Goal: Information Seeking & Learning: Learn about a topic

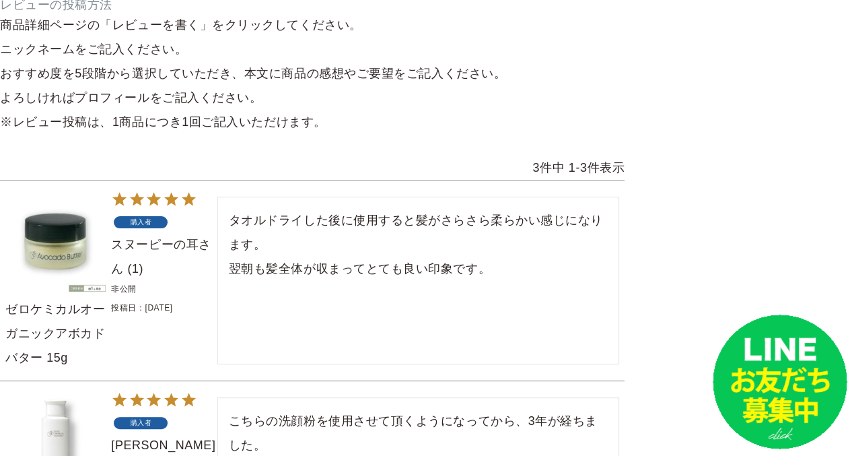
scroll to position [581, 0]
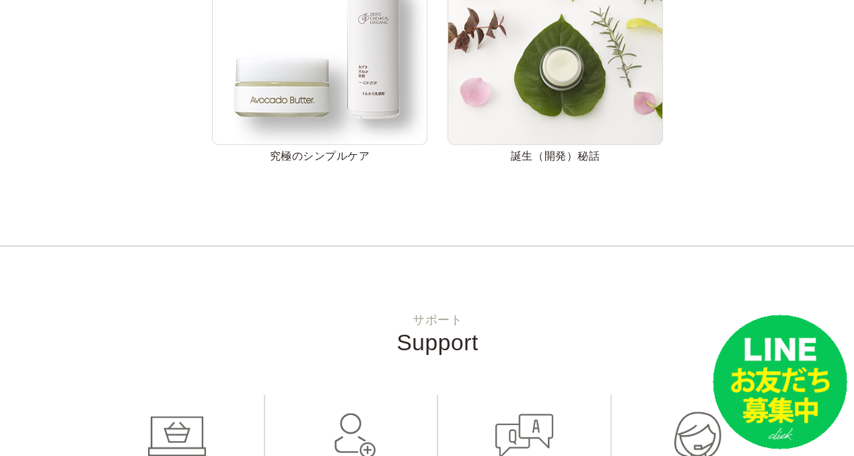
scroll to position [872, 0]
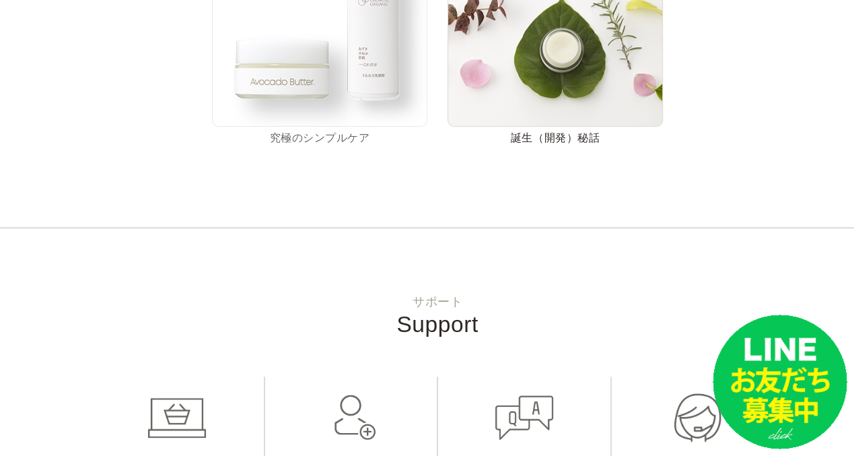
click at [320, 136] on link "究極のシンプルケア" at bounding box center [319, 27] width 215 height 233
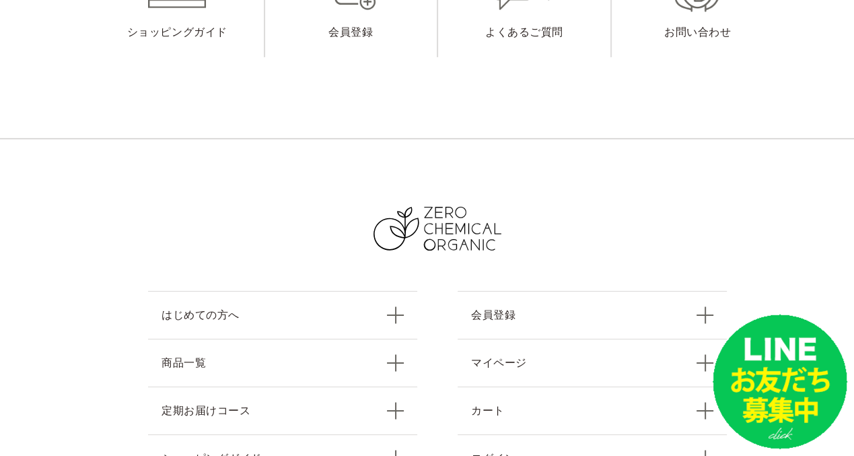
scroll to position [3876, 0]
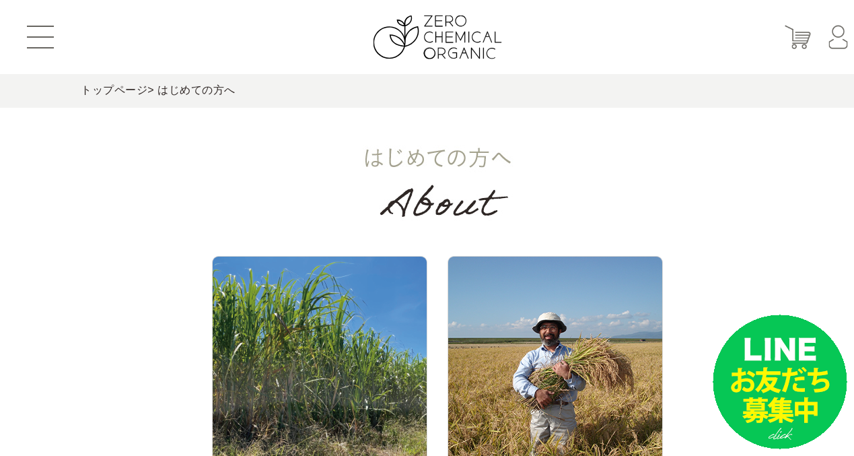
scroll to position [872, 0]
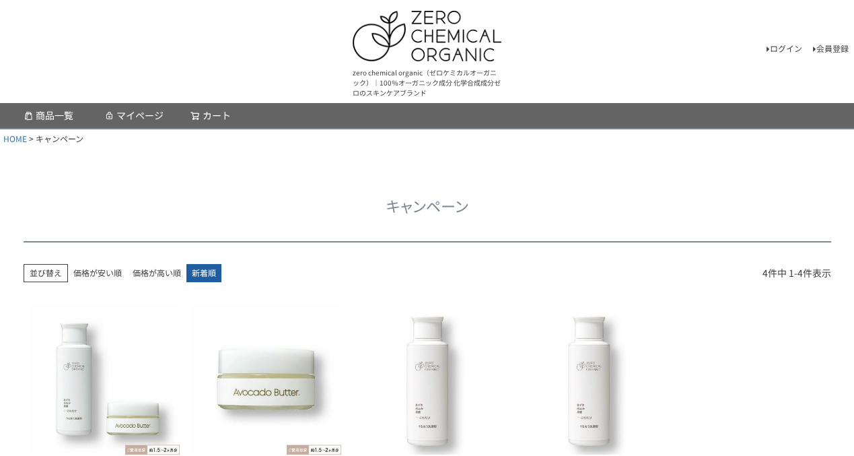
click at [421, 47] on img at bounding box center [427, 36] width 149 height 50
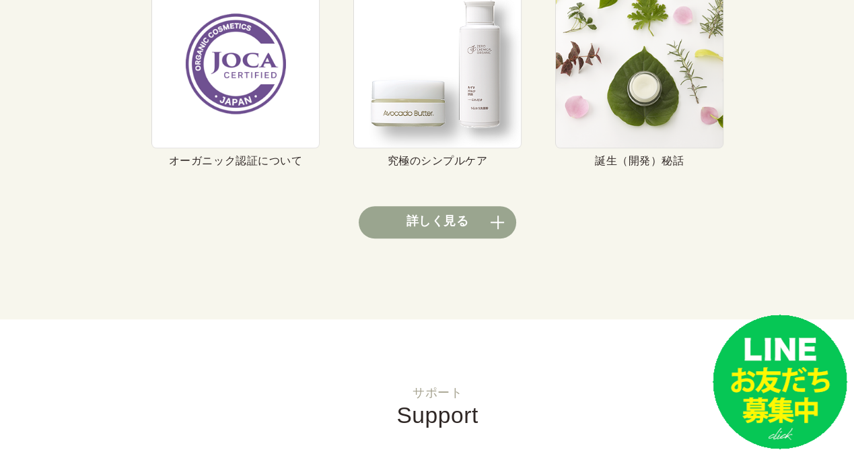
scroll to position [5136, 0]
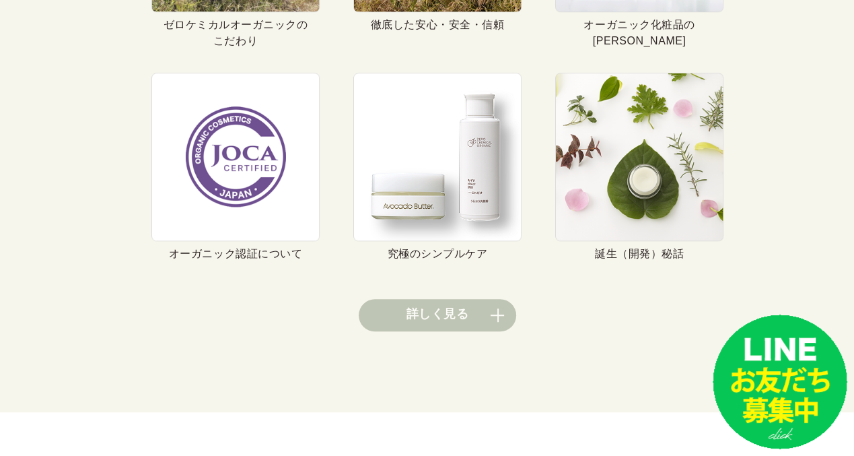
click at [496, 312] on link "詳しく見る" at bounding box center [437, 315] width 157 height 32
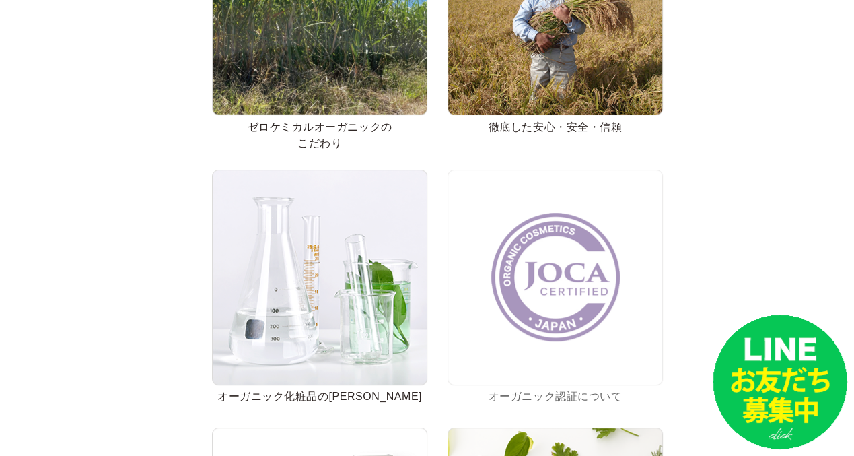
scroll to position [678, 0]
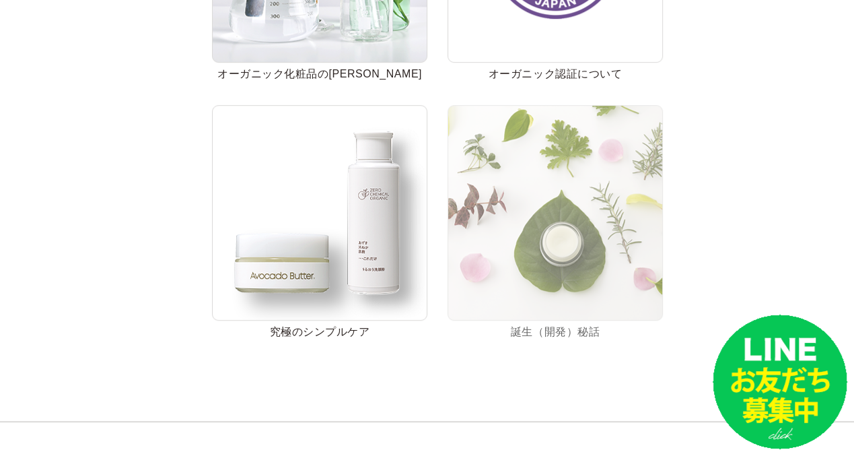
click at [575, 328] on link "誕生（開発）秘話" at bounding box center [555, 221] width 215 height 233
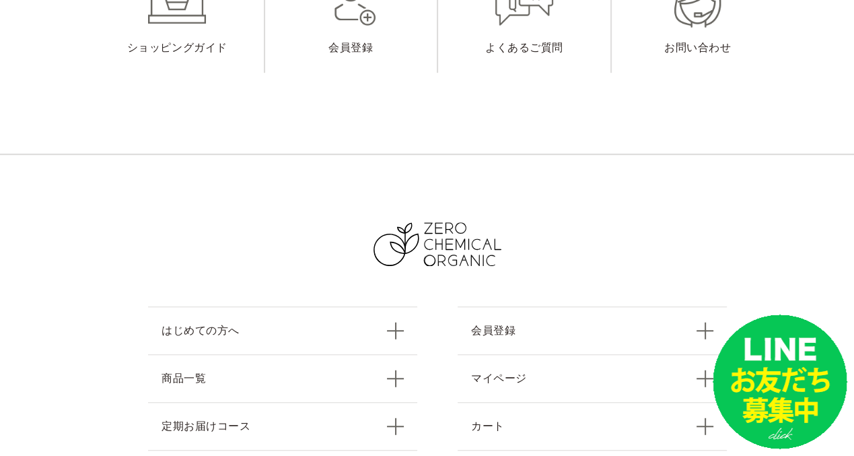
scroll to position [5136, 0]
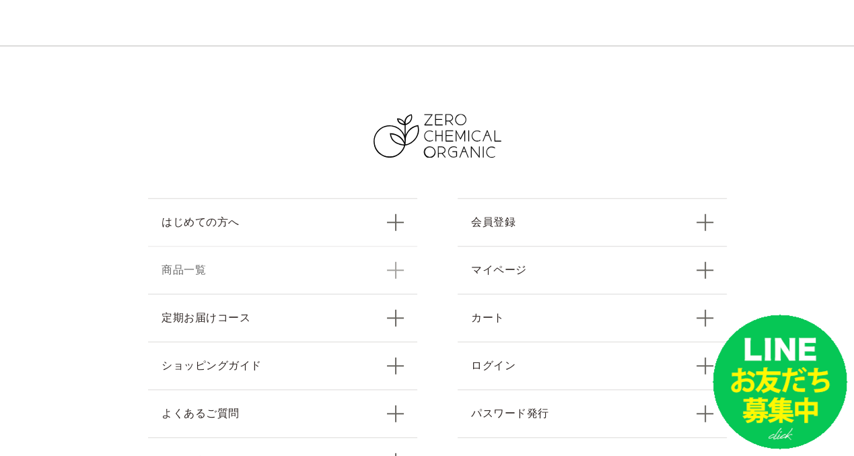
click at [381, 246] on link "商品一覧" at bounding box center [282, 270] width 269 height 48
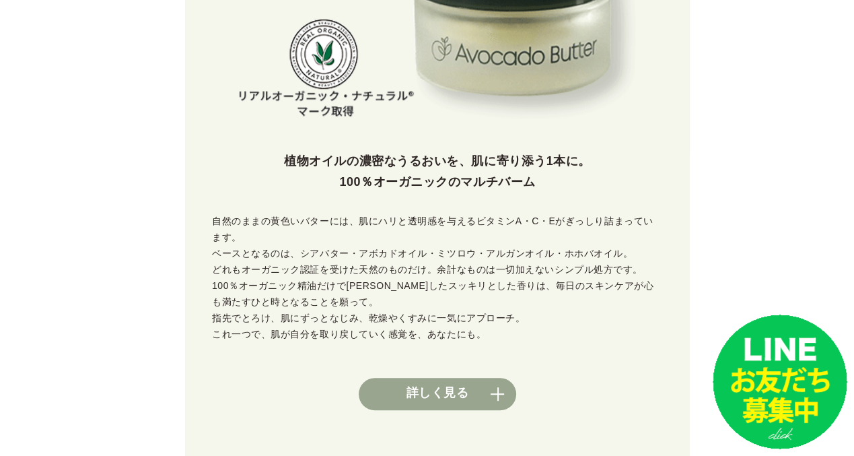
scroll to position [678, 0]
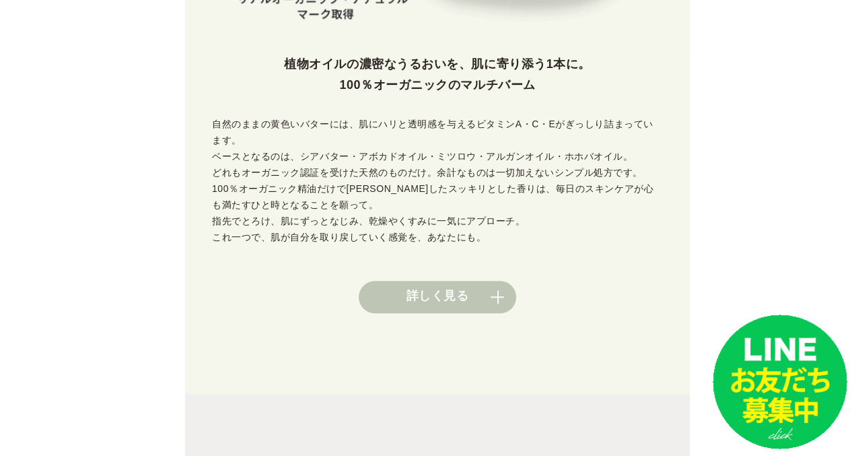
click at [446, 299] on link "詳しく見る" at bounding box center [437, 297] width 157 height 32
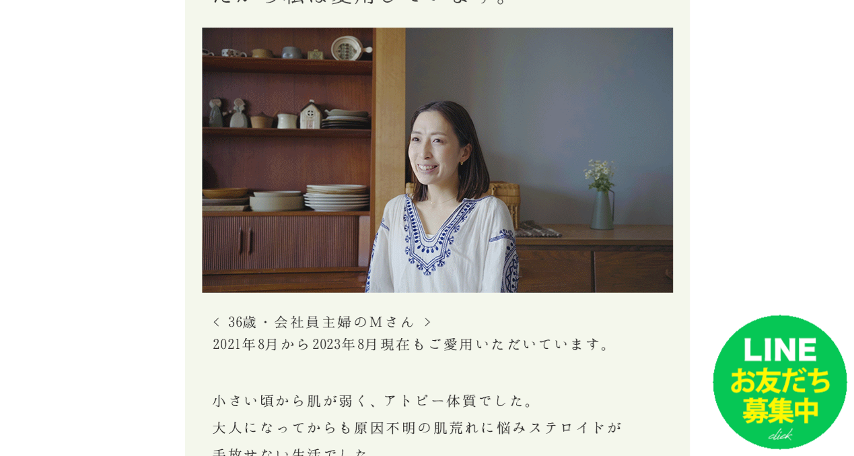
scroll to position [8043, 0]
